Goal: Task Accomplishment & Management: Manage account settings

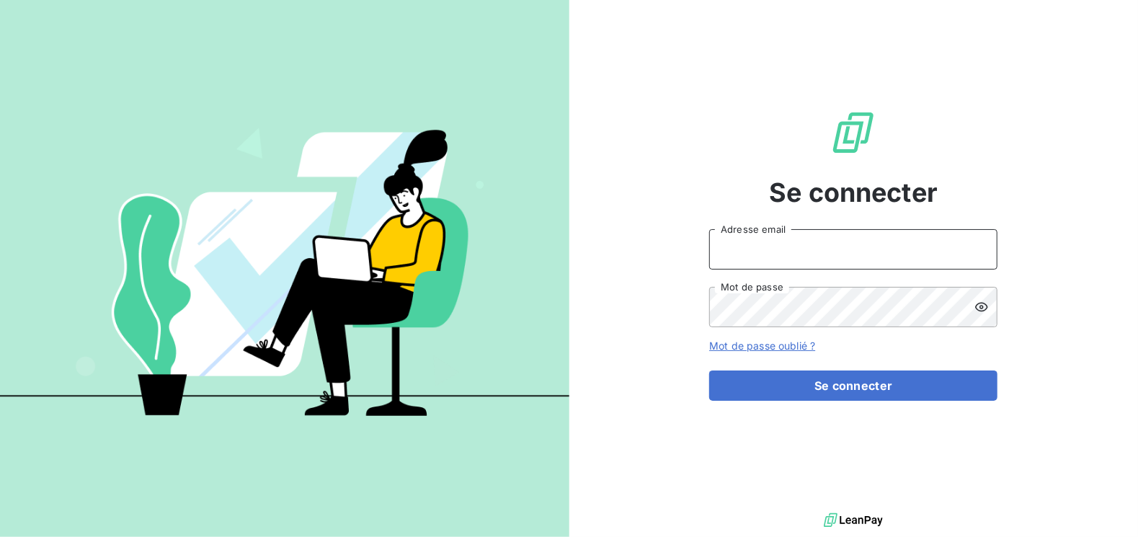
type input "[EMAIL_ADDRESS][DOMAIN_NAME]"
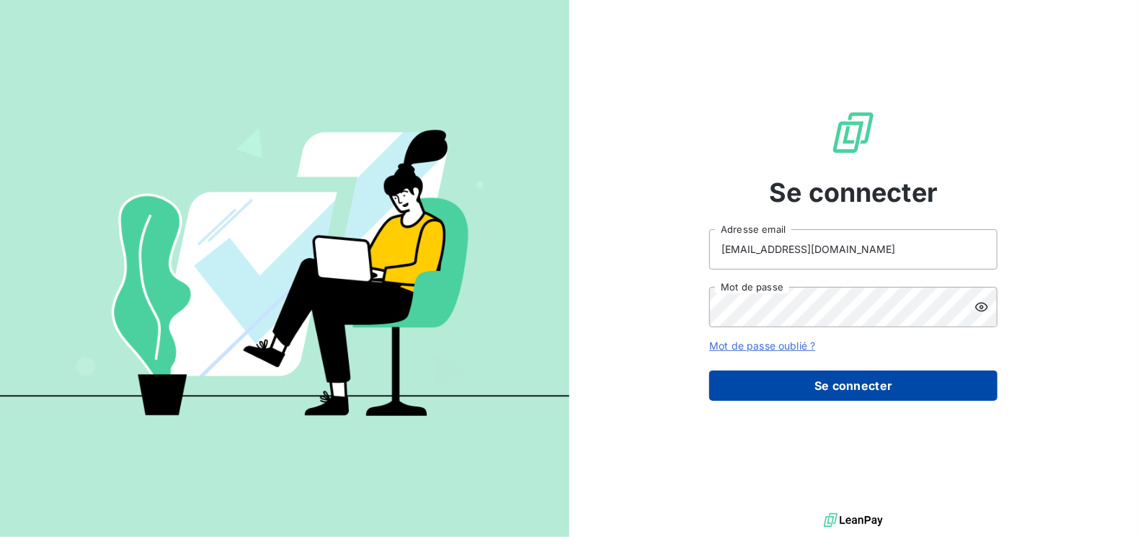
drag, startPoint x: 0, startPoint y: 0, endPoint x: 801, endPoint y: 389, distance: 890.3
click at [801, 389] on button "Se connecter" at bounding box center [853, 386] width 288 height 30
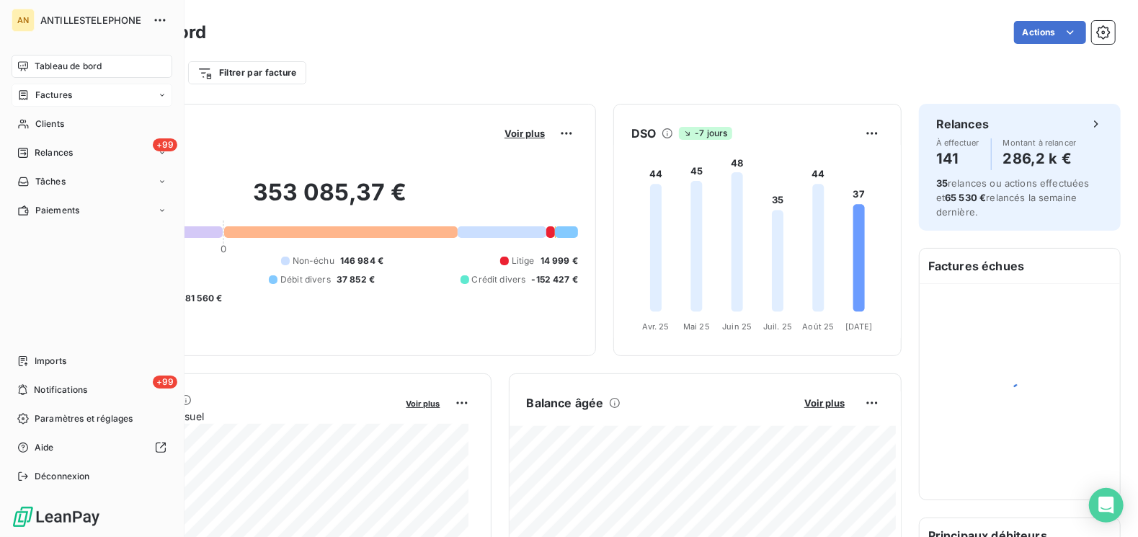
click at [28, 100] on icon at bounding box center [23, 95] width 12 height 12
click at [53, 177] on span "Clients" at bounding box center [49, 181] width 29 height 13
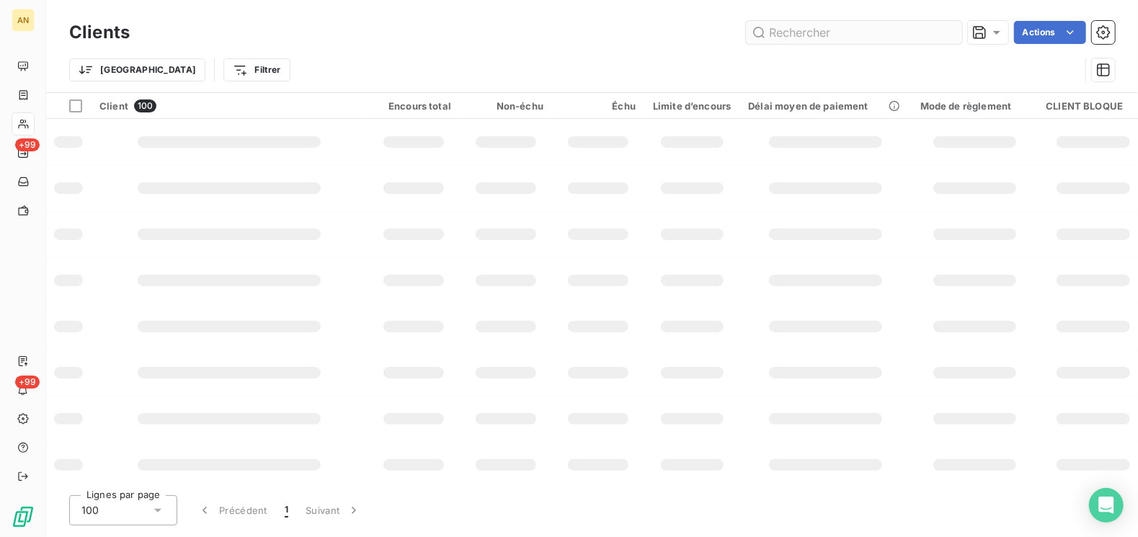
click at [808, 37] on input "text" at bounding box center [854, 32] width 216 height 23
type input "119167"
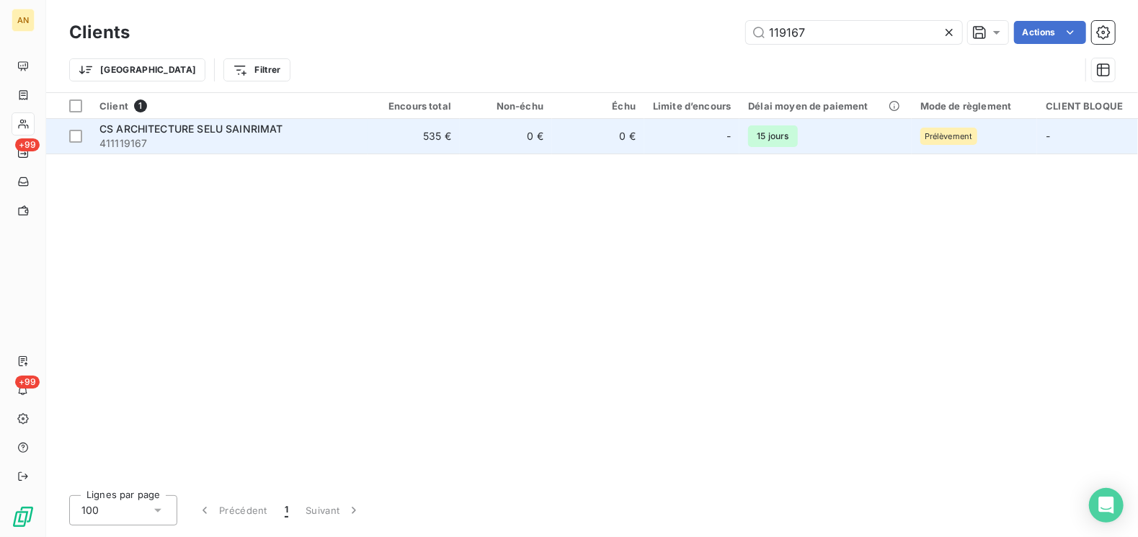
click at [291, 122] on div "CS ARCHITECTURE SELU SAINRIMAT" at bounding box center [229, 129] width 260 height 14
